Goal: Task Accomplishment & Management: Use online tool/utility

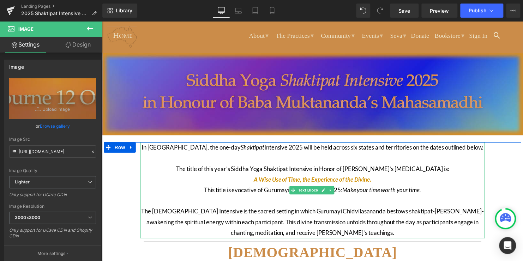
click at [298, 158] on p "In [GEOGRAPHIC_DATA], the one-day Shaktipat Intensive 2025 will be held across …" at bounding box center [315, 155] width 349 height 22
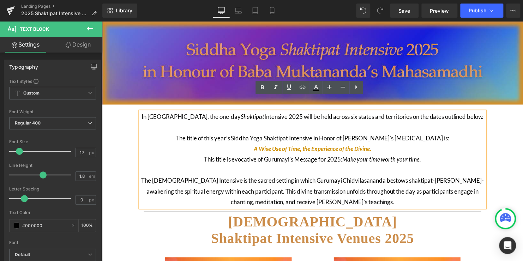
scroll to position [45, 0]
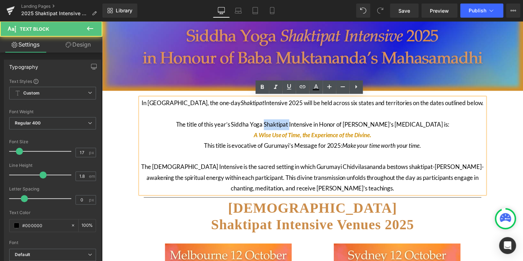
drag, startPoint x: 295, startPoint y: 127, endPoint x: 269, endPoint y: 128, distance: 25.4
click at [269, 128] on p "The title of this year’s Siddha Yoga Shaktipat Intensive in Honor of [PERSON_NA…" at bounding box center [315, 132] width 349 height 22
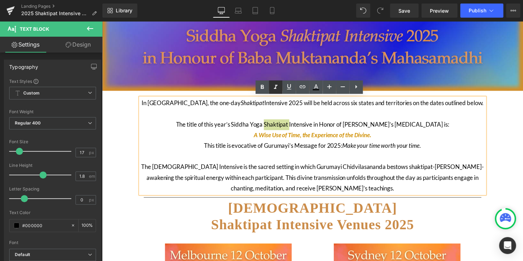
click at [276, 86] on icon at bounding box center [275, 87] width 8 height 8
drag, startPoint x: 179, startPoint y: 167, endPoint x: 155, endPoint y: 168, distance: 24.0
click at [155, 168] on p "The [DEMOGRAPHIC_DATA] Intensive is the sacred setting in which Gurumayi Chidvi…" at bounding box center [315, 180] width 349 height 32
click at [274, 89] on icon at bounding box center [276, 87] width 4 height 4
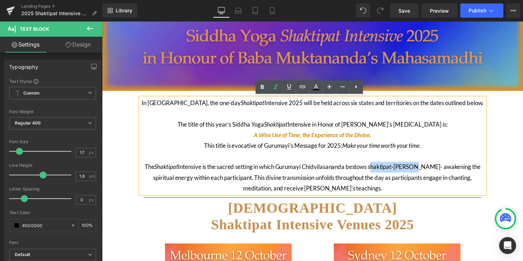
drag, startPoint x: 418, startPoint y: 169, endPoint x: 374, endPoint y: 172, distance: 43.5
click at [374, 172] on p "The [DEMOGRAPHIC_DATA] Intensive is the sacred setting in which Gurumayi Chidvi…" at bounding box center [315, 180] width 349 height 32
click at [277, 87] on icon at bounding box center [275, 87] width 8 height 8
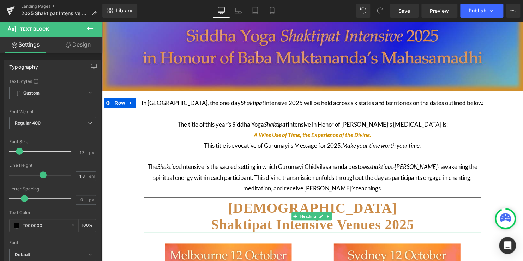
click at [153, 222] on h1 "Shaktipat Intensive Venues 2025" at bounding box center [315, 227] width 342 height 17
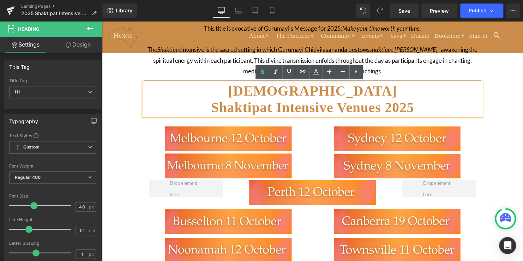
scroll to position [176, 0]
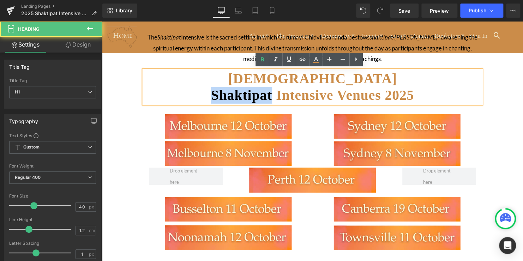
drag, startPoint x: 267, startPoint y: 98, endPoint x: 203, endPoint y: 98, distance: 63.8
click at [212, 98] on span "Shaktipat Intensive Venues 2025" at bounding box center [315, 96] width 206 height 16
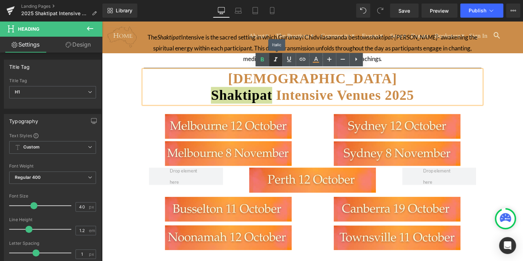
click at [274, 55] on icon at bounding box center [275, 59] width 8 height 8
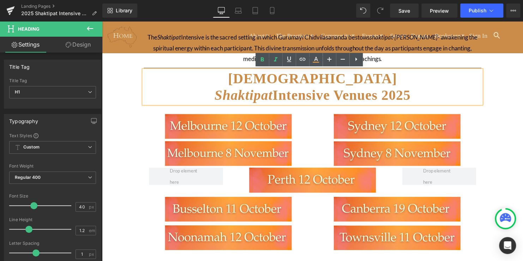
click at [319, 94] on span "Shaktipat Intensive Venues 2025" at bounding box center [315, 96] width 199 height 16
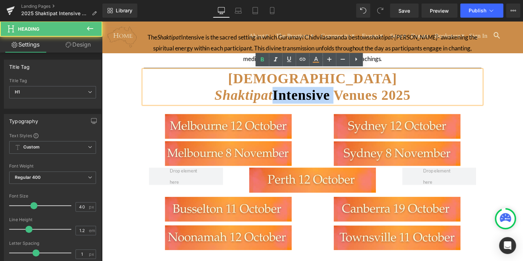
drag, startPoint x: 335, startPoint y: 98, endPoint x: 268, endPoint y: 101, distance: 66.7
click at [268, 101] on span "Shaktipat Intensive Venues 2025" at bounding box center [315, 96] width 199 height 16
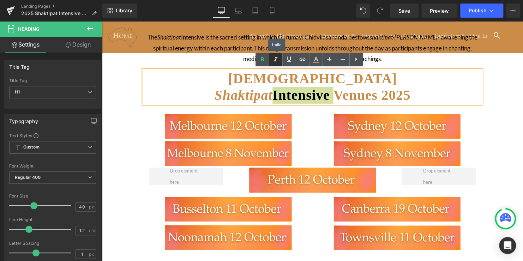
click at [273, 65] on link at bounding box center [275, 59] width 13 height 13
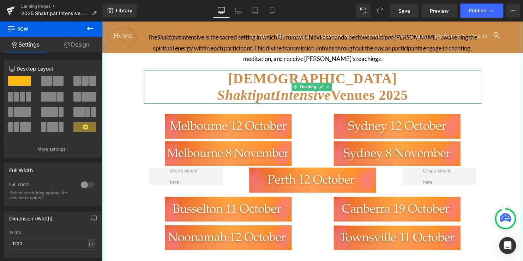
click at [273, 88] on icon "Shaktipat Intensive" at bounding box center [276, 96] width 115 height 16
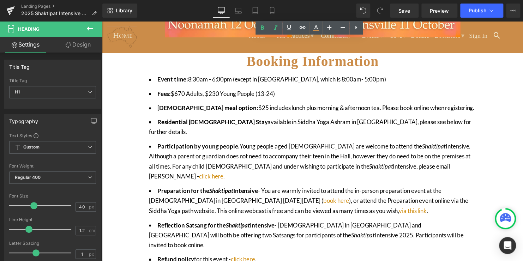
scroll to position [394, 0]
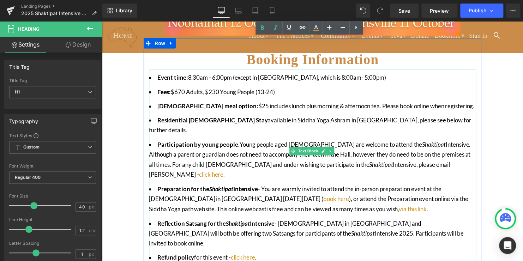
click at [237, 76] on li "Event time: 8:30am - 6:00pm (except in [GEOGRAPHIC_DATA], which is 8:00am- 5:00…" at bounding box center [315, 79] width 331 height 10
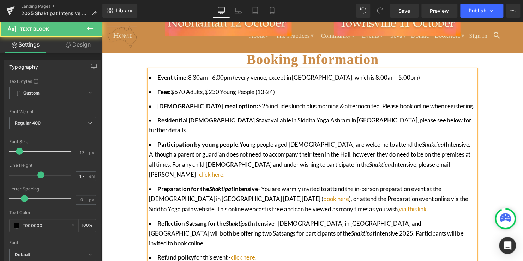
click at [323, 80] on li "Event time: 8:30am - 6:00pm (every venue, except in [GEOGRAPHIC_DATA], which is…" at bounding box center [315, 79] width 331 height 10
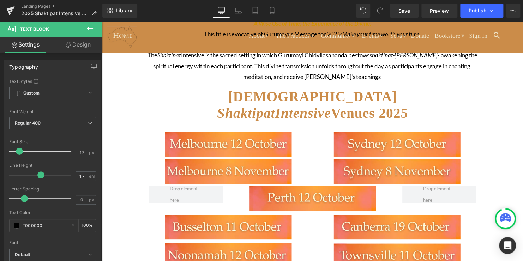
scroll to position [159, 0]
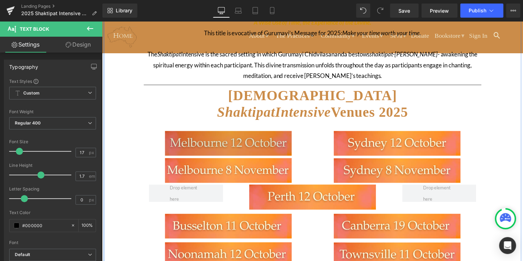
click at [215, 140] on div "Image" at bounding box center [230, 145] width 160 height 25
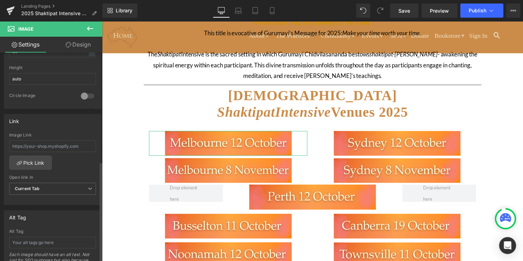
scroll to position [259, 0]
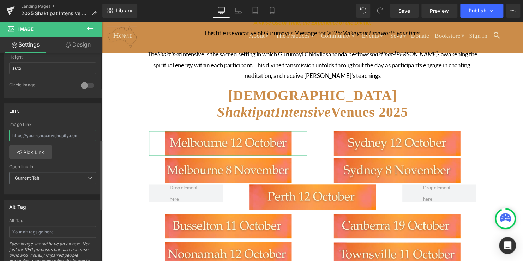
click at [61, 135] on input "text" at bounding box center [52, 136] width 87 height 12
paste input "intensive-2025-8-november-[GEOGRAPHIC_DATA]"
click at [25, 134] on input "https:/[DOMAIN_NAME][URL]" at bounding box center [52, 136] width 87 height 12
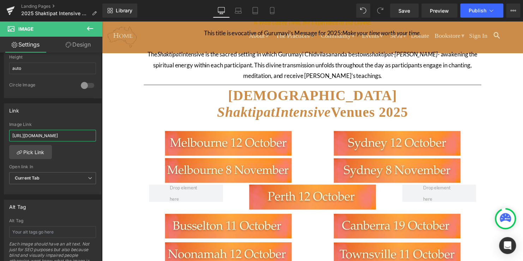
type input "[URL][DOMAIN_NAME]"
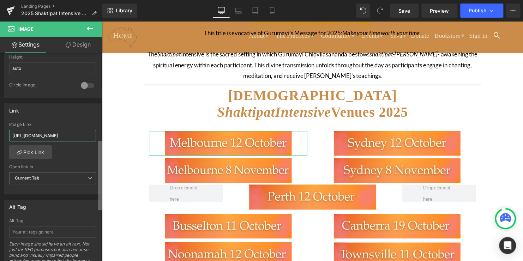
scroll to position [0, 86]
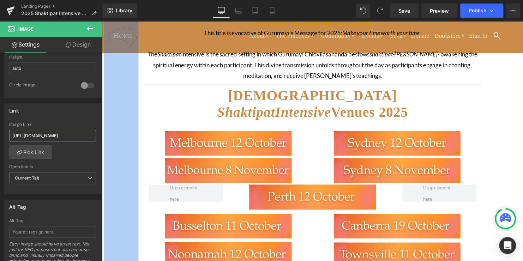
drag, startPoint x: 112, startPoint y: 154, endPoint x: 123, endPoint y: 144, distance: 15.2
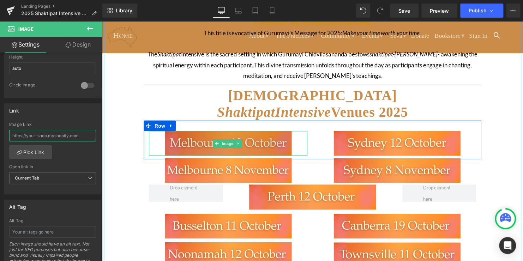
scroll to position [0, 0]
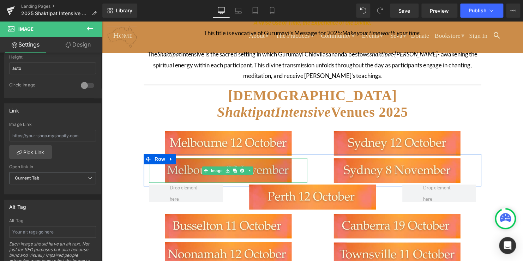
click at [194, 172] on img at bounding box center [230, 172] width 128 height 25
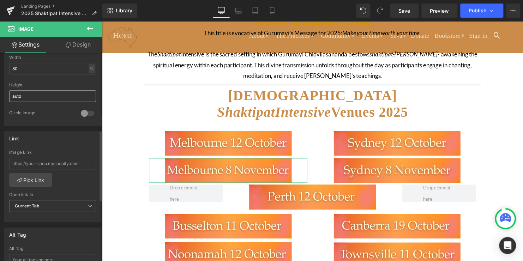
scroll to position [231, 0]
click at [40, 162] on input "text" at bounding box center [52, 163] width 87 height 12
paste input "[URL][DOMAIN_NAME]"
type input "[URL][DOMAIN_NAME]"
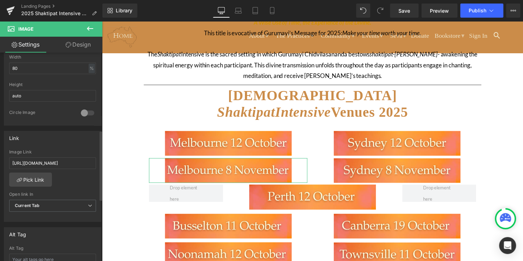
scroll to position [0, 0]
click at [77, 175] on div "[URL][DOMAIN_NAME] Image Link [URL][DOMAIN_NAME] Pick Link Current Tab New Tab …" at bounding box center [52, 186] width 97 height 72
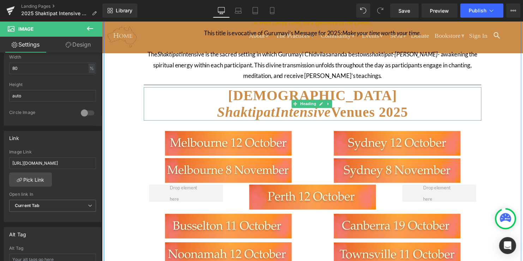
click at [145, 105] on h1 "Shaktipat Intensive Venues 2025" at bounding box center [315, 113] width 342 height 17
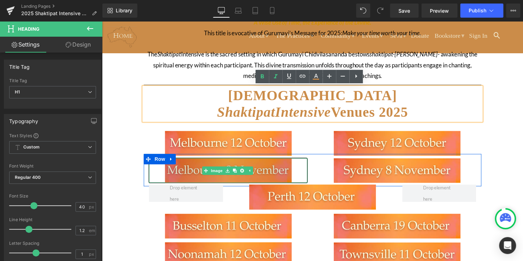
click at [268, 170] on img at bounding box center [230, 172] width 128 height 25
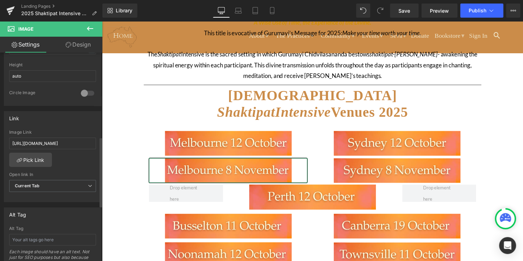
scroll to position [251, 0]
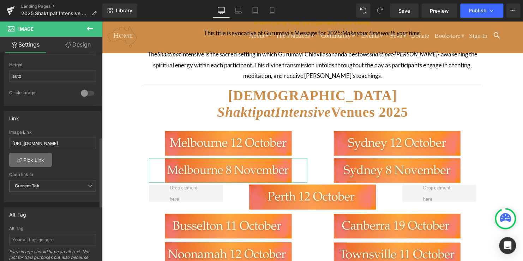
click at [41, 158] on link "Pick Link" at bounding box center [30, 160] width 43 height 14
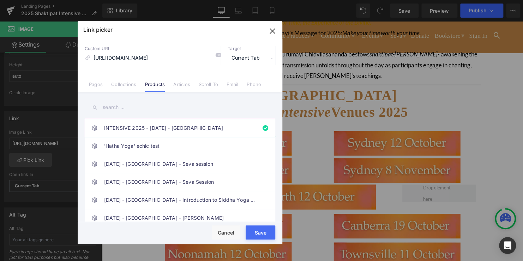
scroll to position [0, 0]
click at [266, 237] on button "Save" at bounding box center [260, 232] width 30 height 14
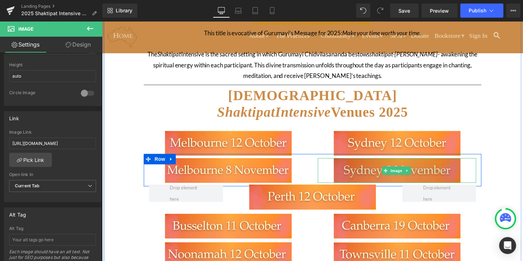
click at [376, 168] on img at bounding box center [401, 172] width 128 height 25
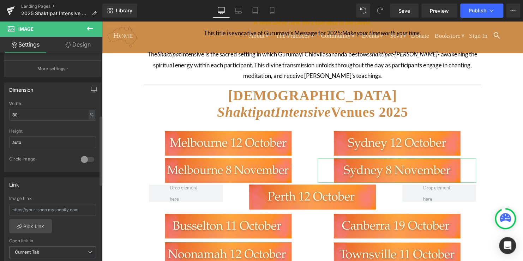
scroll to position [186, 0]
click at [27, 221] on link "Pick Link" at bounding box center [30, 225] width 43 height 14
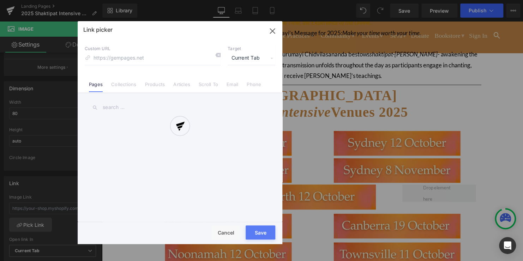
click at [141, 58] on div at bounding box center [180, 132] width 205 height 223
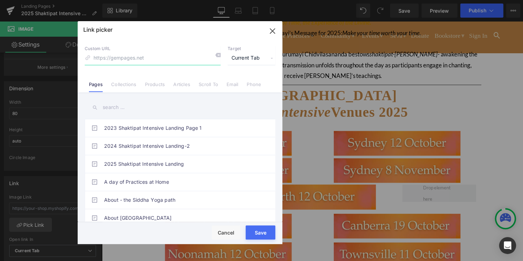
click at [164, 56] on input at bounding box center [153, 57] width 136 height 13
paste input "[URL][DOMAIN_NAME]"
click at [184, 62] on input "[URL][DOMAIN_NAME]" at bounding box center [153, 57] width 136 height 13
click at [206, 59] on input "[URL][DOMAIN_NAME]" at bounding box center [153, 57] width 136 height 13
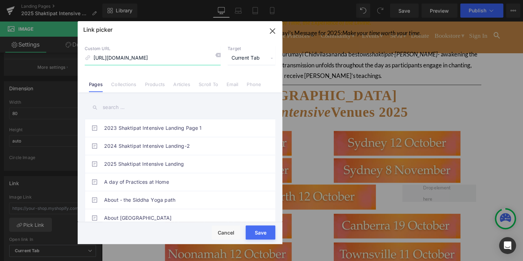
scroll to position [0, 46]
type input "[URL][DOMAIN_NAME]"
click at [258, 238] on button "Save" at bounding box center [260, 232] width 30 height 14
type input "[URL][DOMAIN_NAME]"
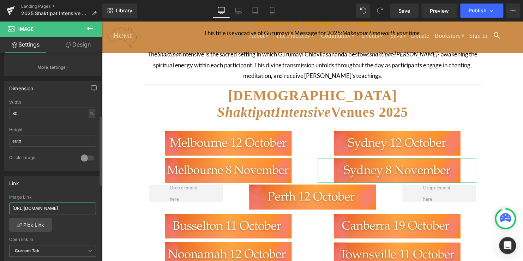
click at [74, 203] on input "[URL][DOMAIN_NAME]" at bounding box center [52, 208] width 87 height 12
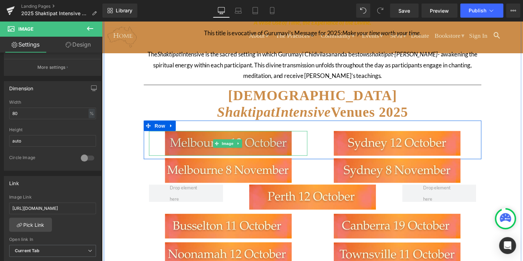
click at [188, 147] on img at bounding box center [230, 145] width 128 height 25
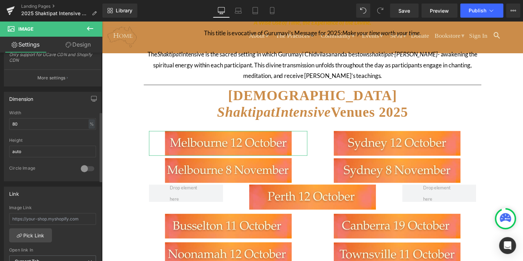
scroll to position [176, 0]
click at [39, 221] on input "text" at bounding box center [52, 219] width 87 height 12
click at [33, 233] on link "Pick Link" at bounding box center [30, 235] width 43 height 14
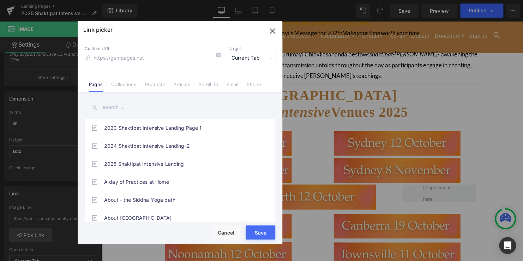
click at [114, 56] on input at bounding box center [153, 57] width 136 height 13
type input "[URL][DOMAIN_NAME] Status Status Draft Draft Publishing Online Store Catalogs […"
click at [133, 62] on input at bounding box center [153, 57] width 136 height 13
paste input "[URL][DOMAIN_NAME] Status Status Draft Draft Publishing Online Store Catalogs […"
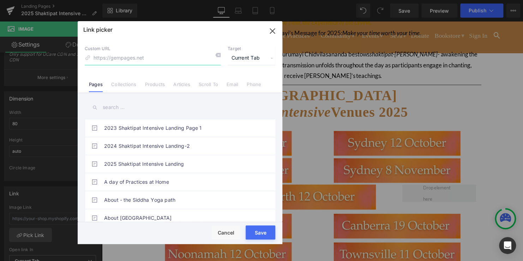
type input "[URL][DOMAIN_NAME] Status Status Draft Draft Publishing Online Store Catalogs […"
click at [122, 58] on input at bounding box center [153, 57] width 136 height 13
paste input "[URL][DOMAIN_NAME]"
type input "[URL][DOMAIN_NAME]"
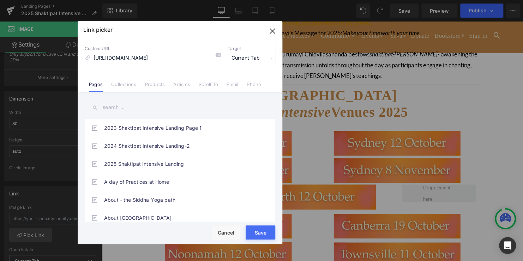
scroll to position [0, 0]
click at [257, 238] on button "Save" at bounding box center [260, 232] width 30 height 14
type input "[URL][DOMAIN_NAME]"
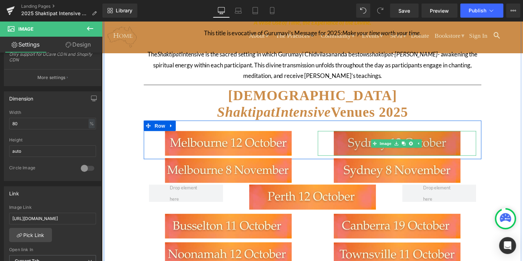
click at [437, 144] on img at bounding box center [401, 145] width 128 height 25
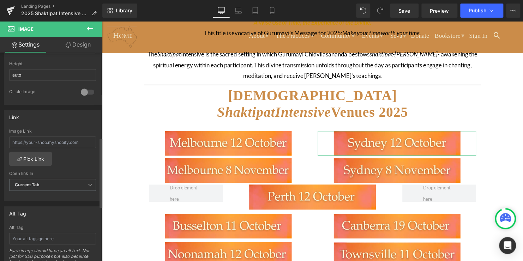
scroll to position [252, 0]
click at [29, 158] on link "Pick Link" at bounding box center [30, 158] width 43 height 14
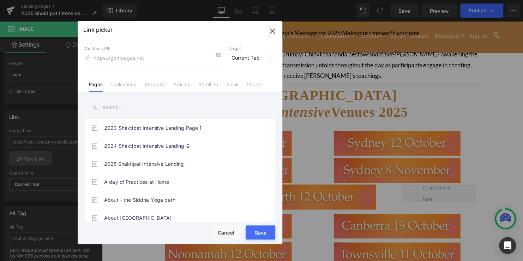
paste input "[URL][DOMAIN_NAME]"
type input "[URL][DOMAIN_NAME]"
click at [258, 238] on button "Save" at bounding box center [260, 232] width 30 height 14
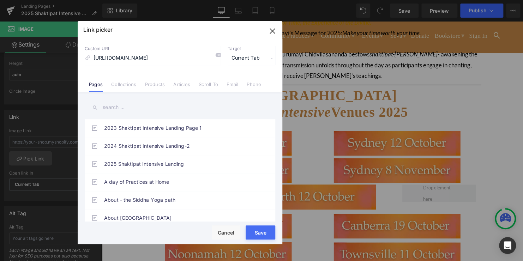
type input "[URL][DOMAIN_NAME]"
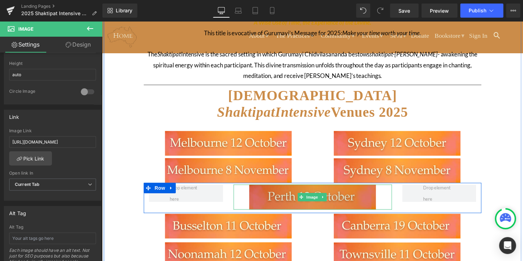
click at [347, 202] on img at bounding box center [315, 199] width 128 height 25
